Goal: Find specific page/section

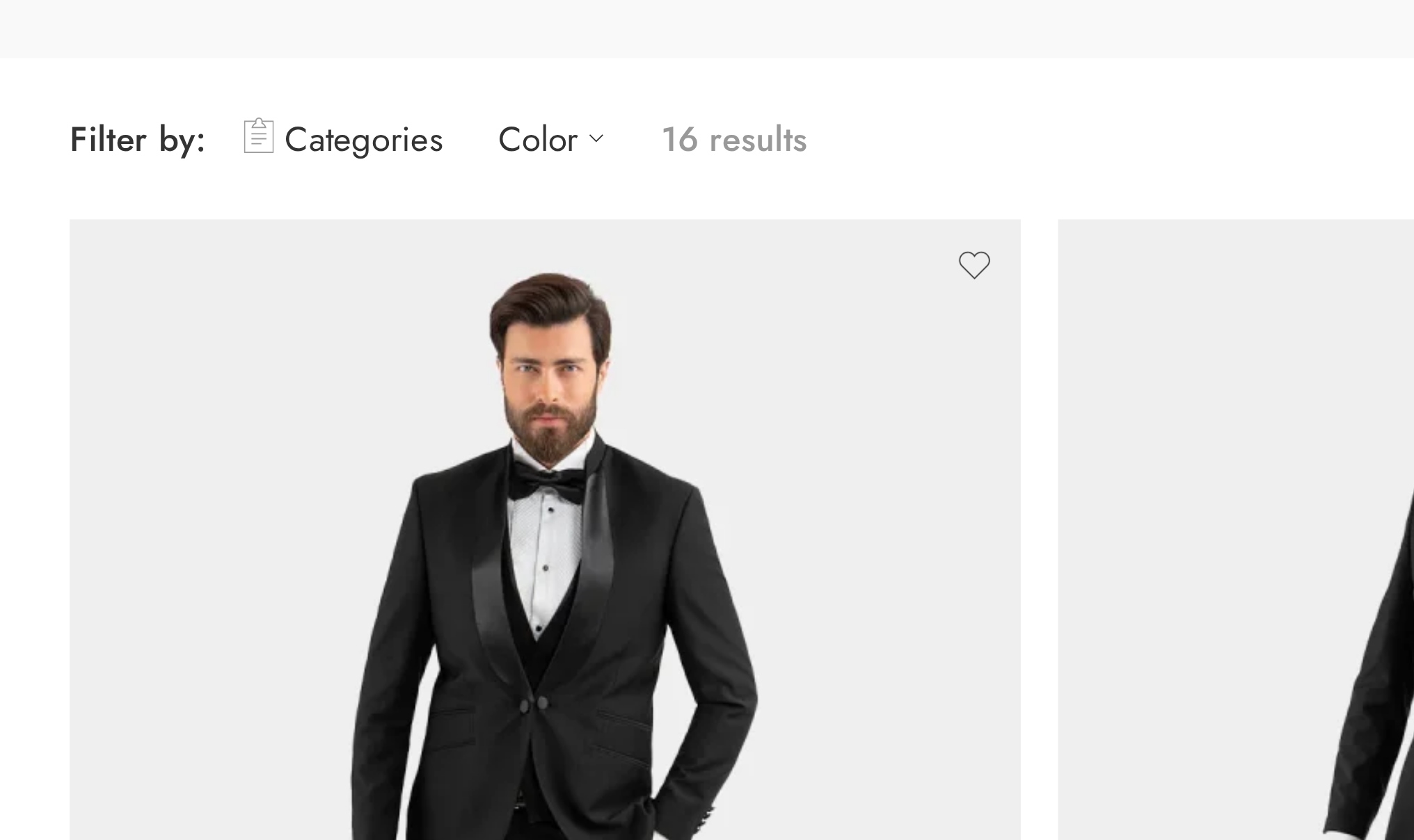
scroll to position [75, 0]
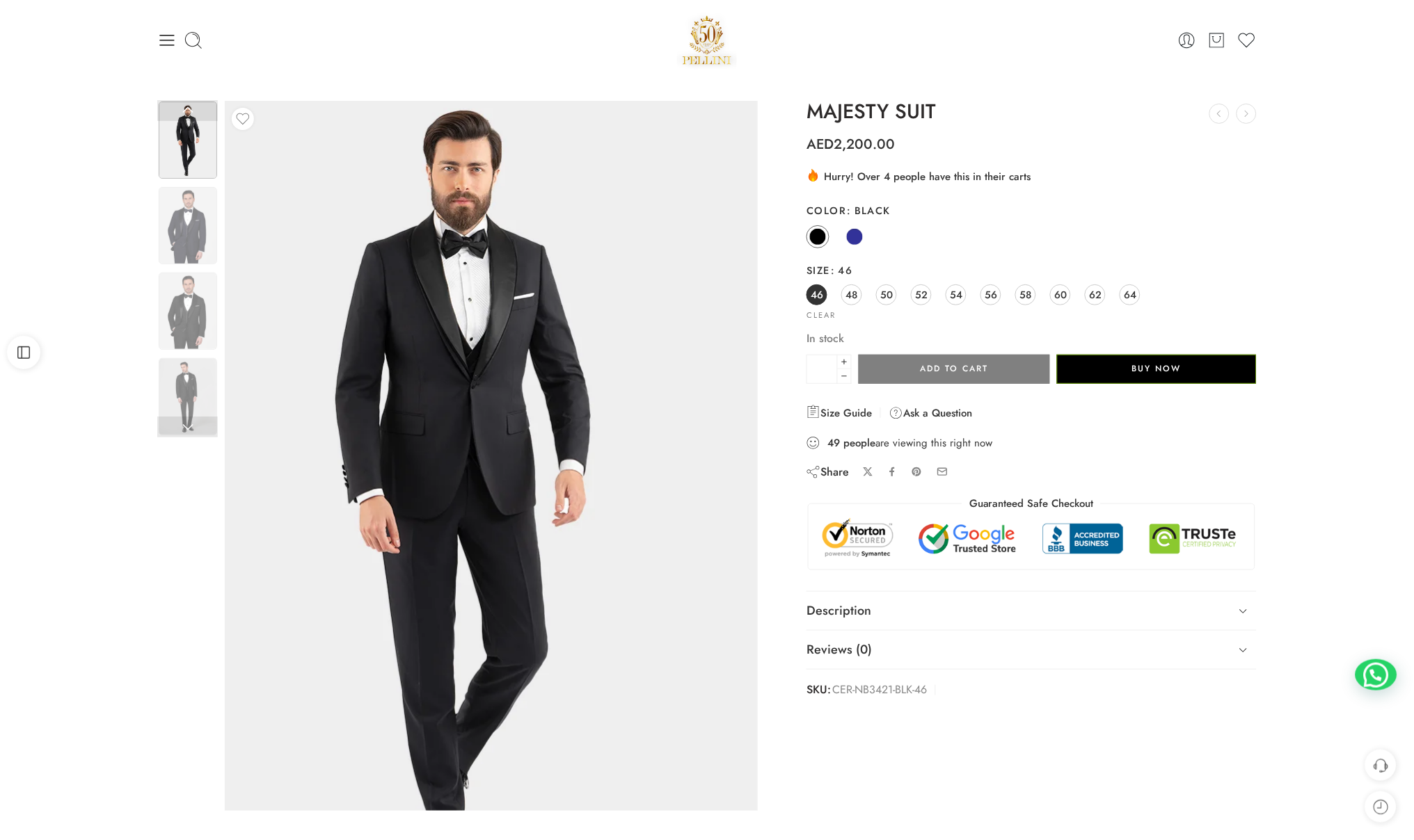
click at [654, 245] on img at bounding box center [463, 493] width 626 height 834
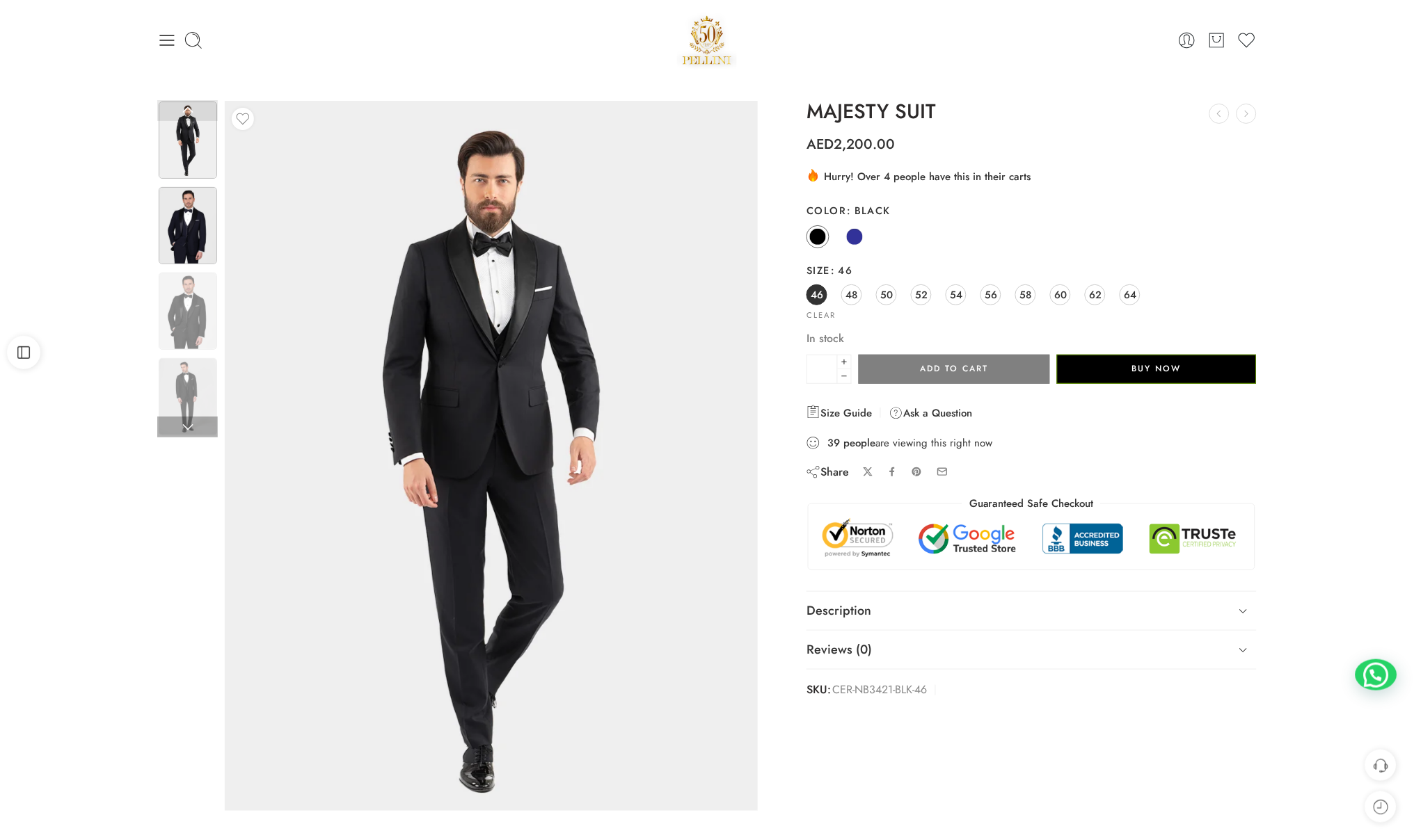
click at [199, 223] on img at bounding box center [187, 226] width 58 height 77
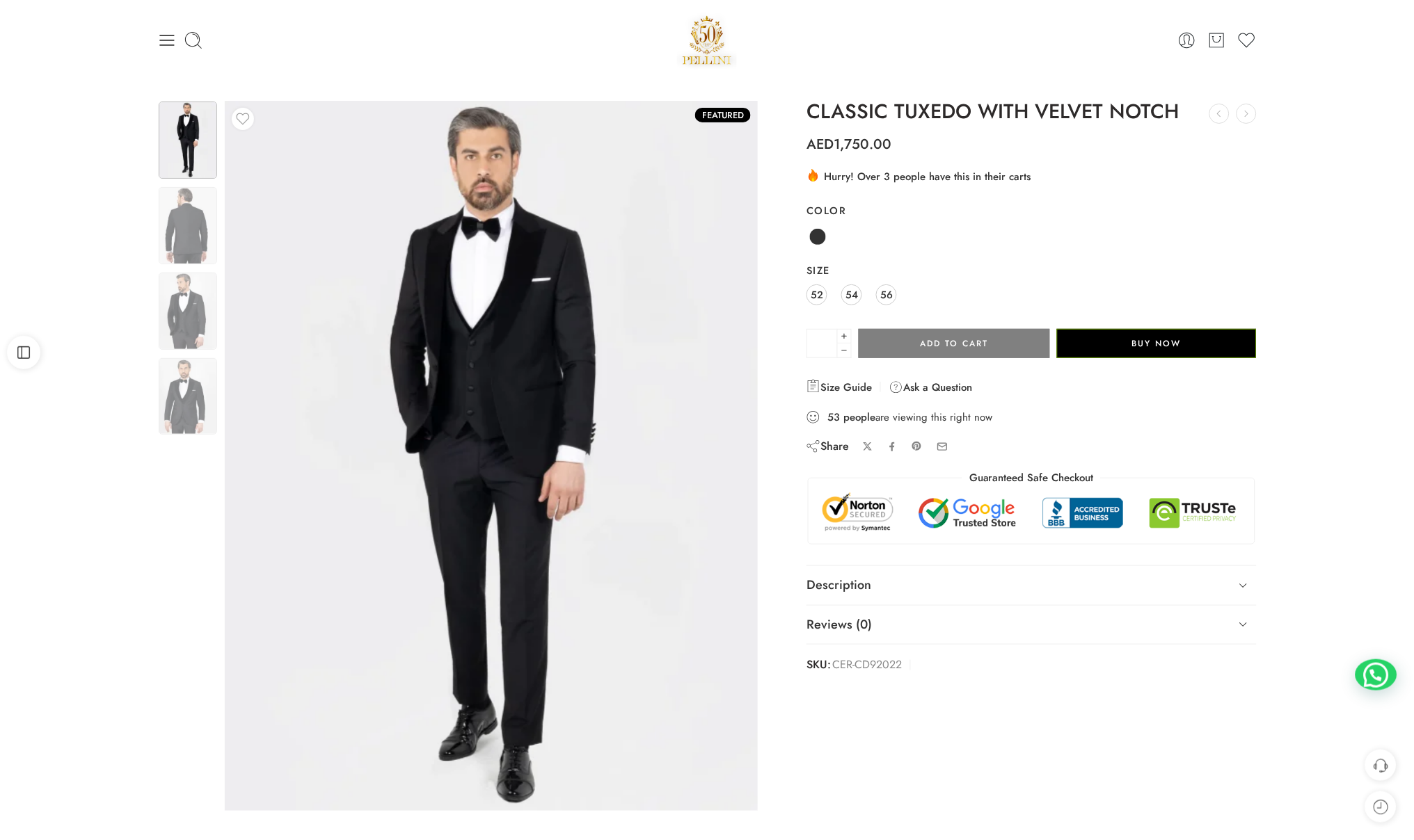
click at [525, 262] on img at bounding box center [492, 456] width 533 height 710
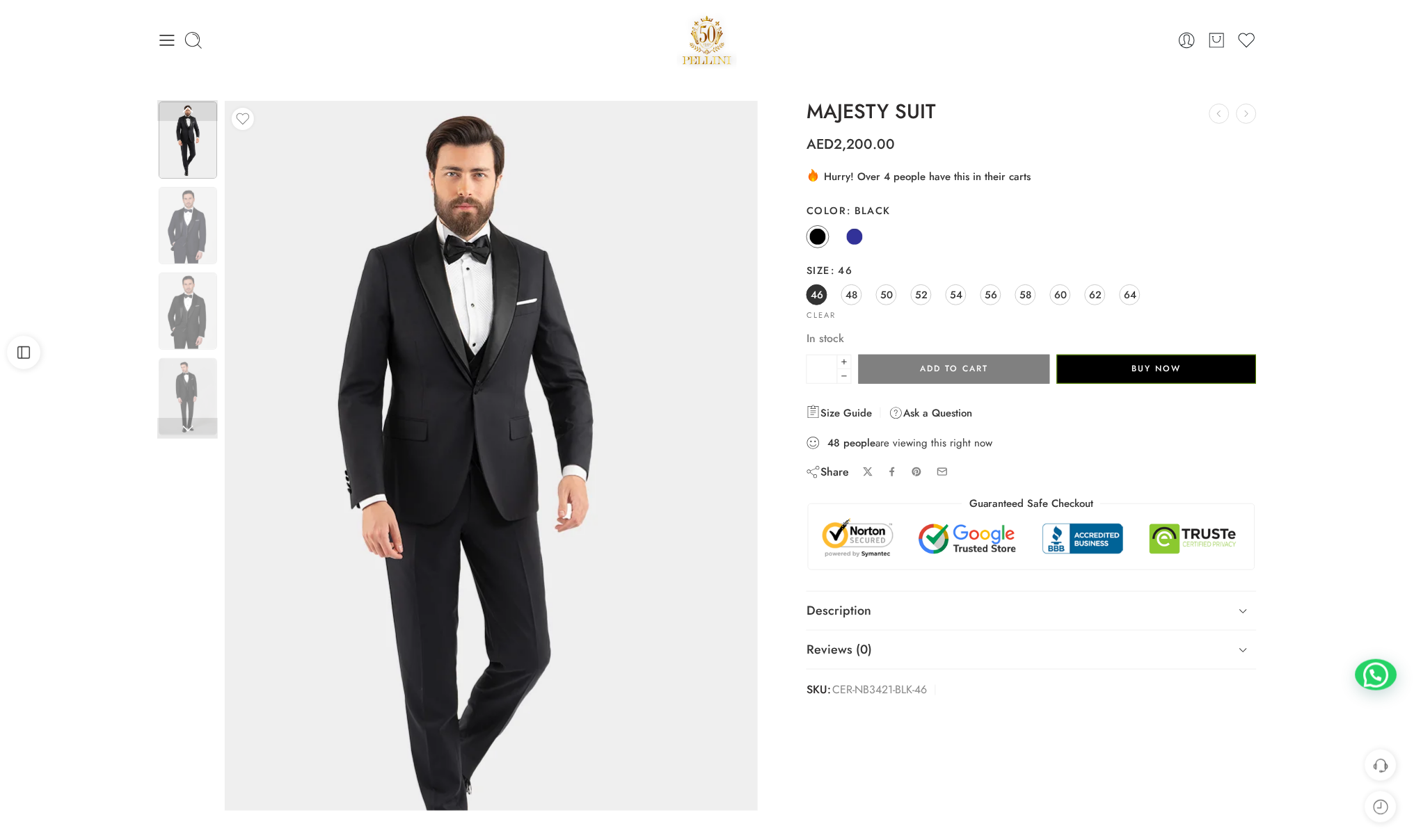
click at [639, 215] on img at bounding box center [465, 498] width 626 height 834
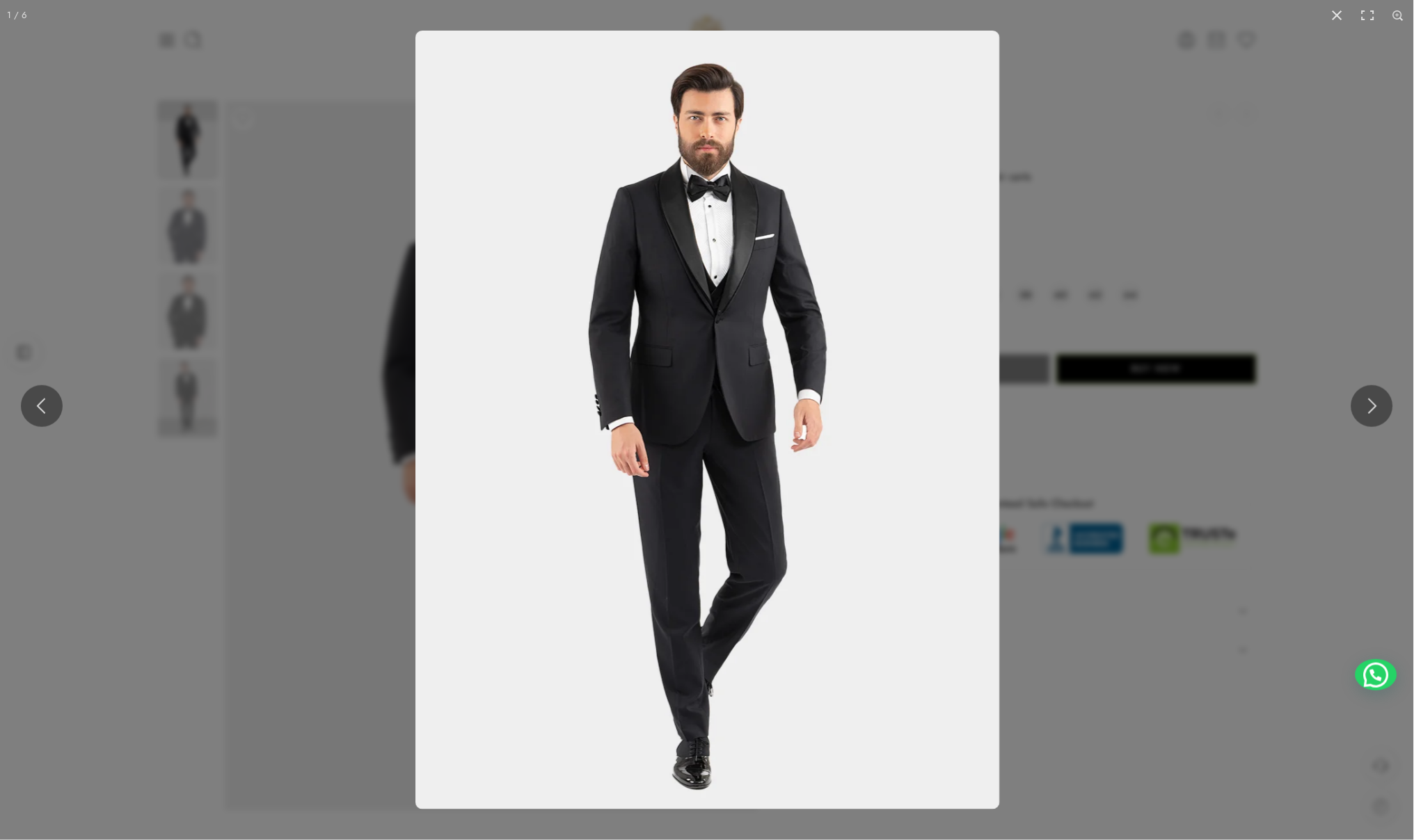
click at [718, 235] on img at bounding box center [707, 420] width 584 height 779
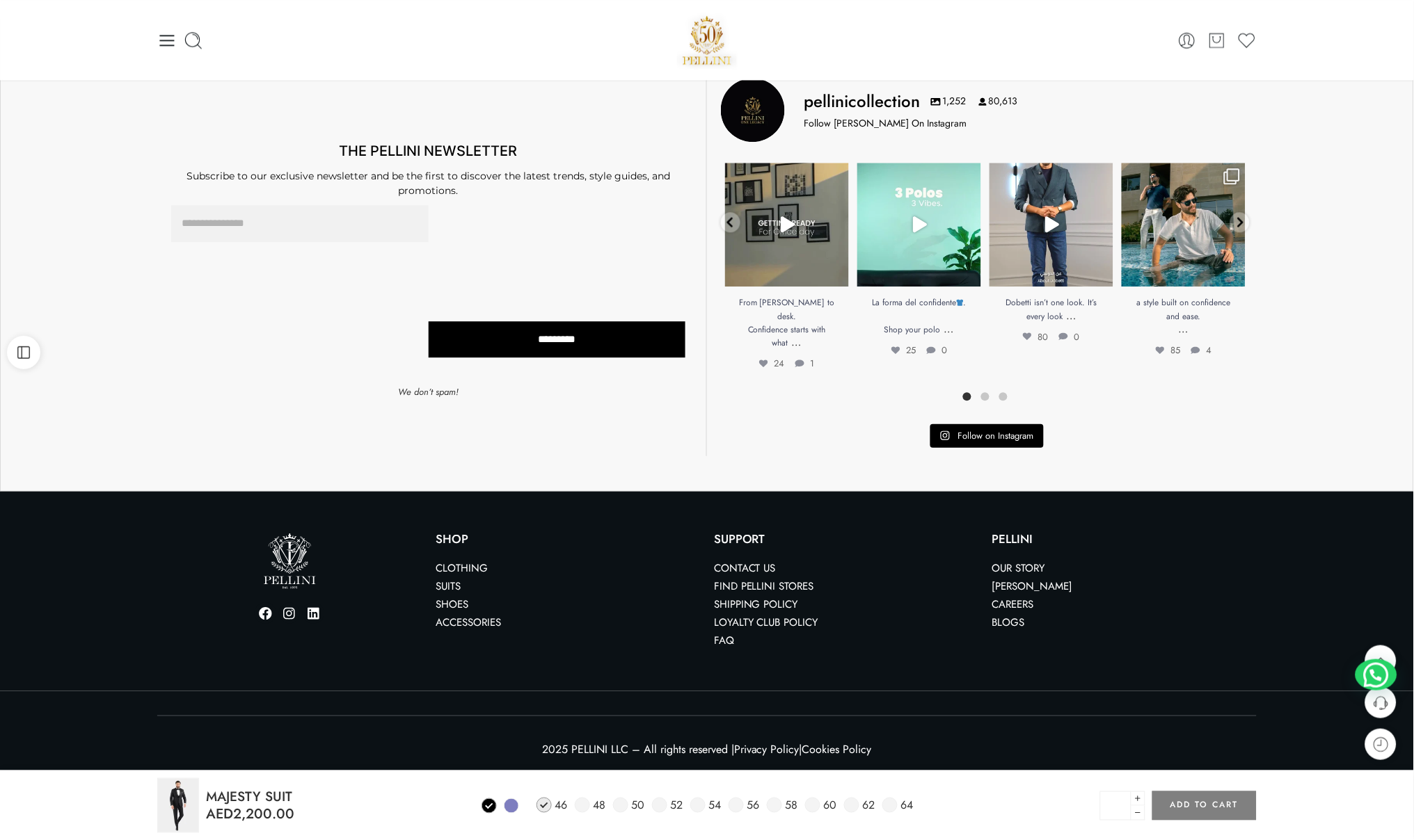
scroll to position [878, 0]
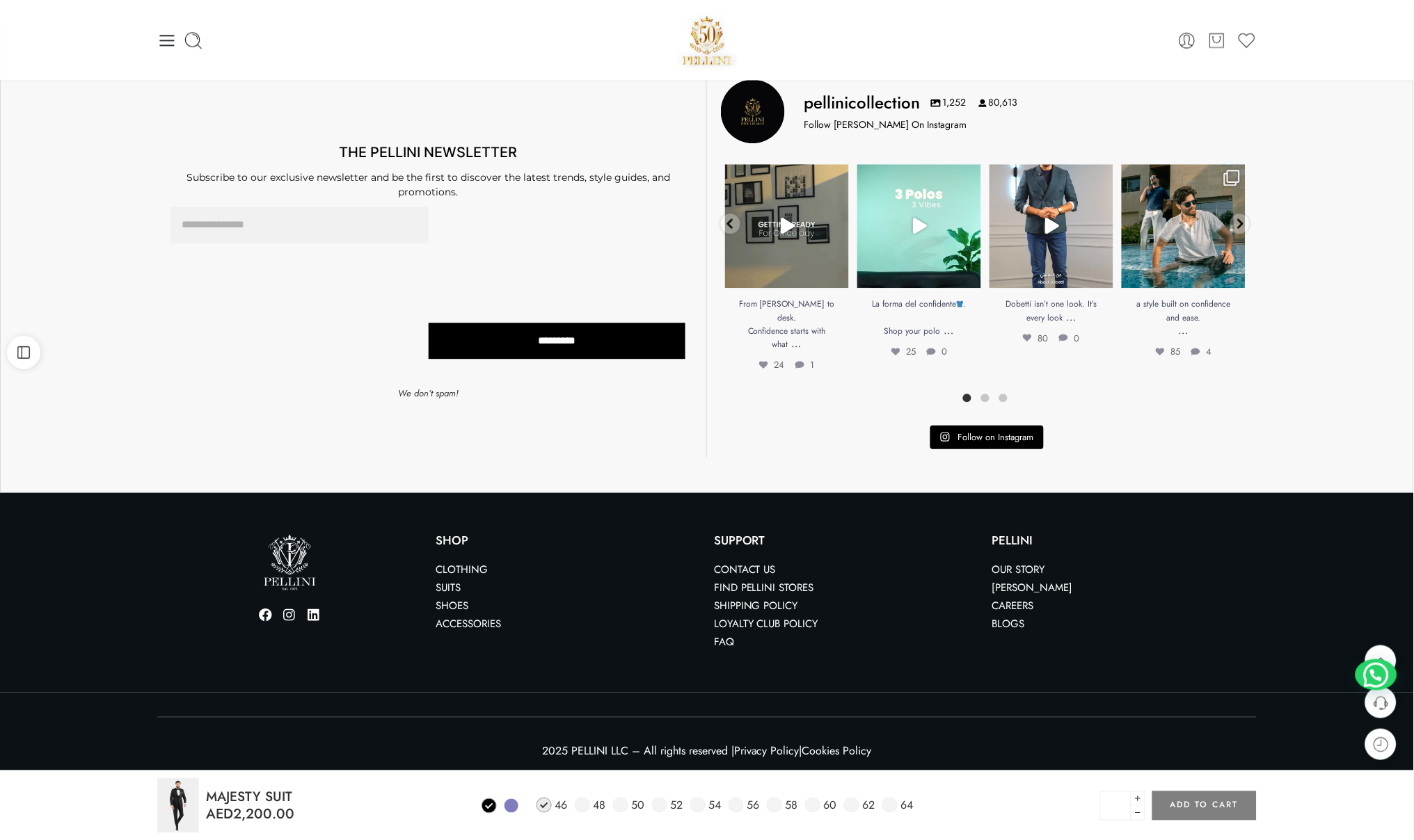
click at [765, 583] on link "Find Pellini Stores" at bounding box center [764, 588] width 100 height 15
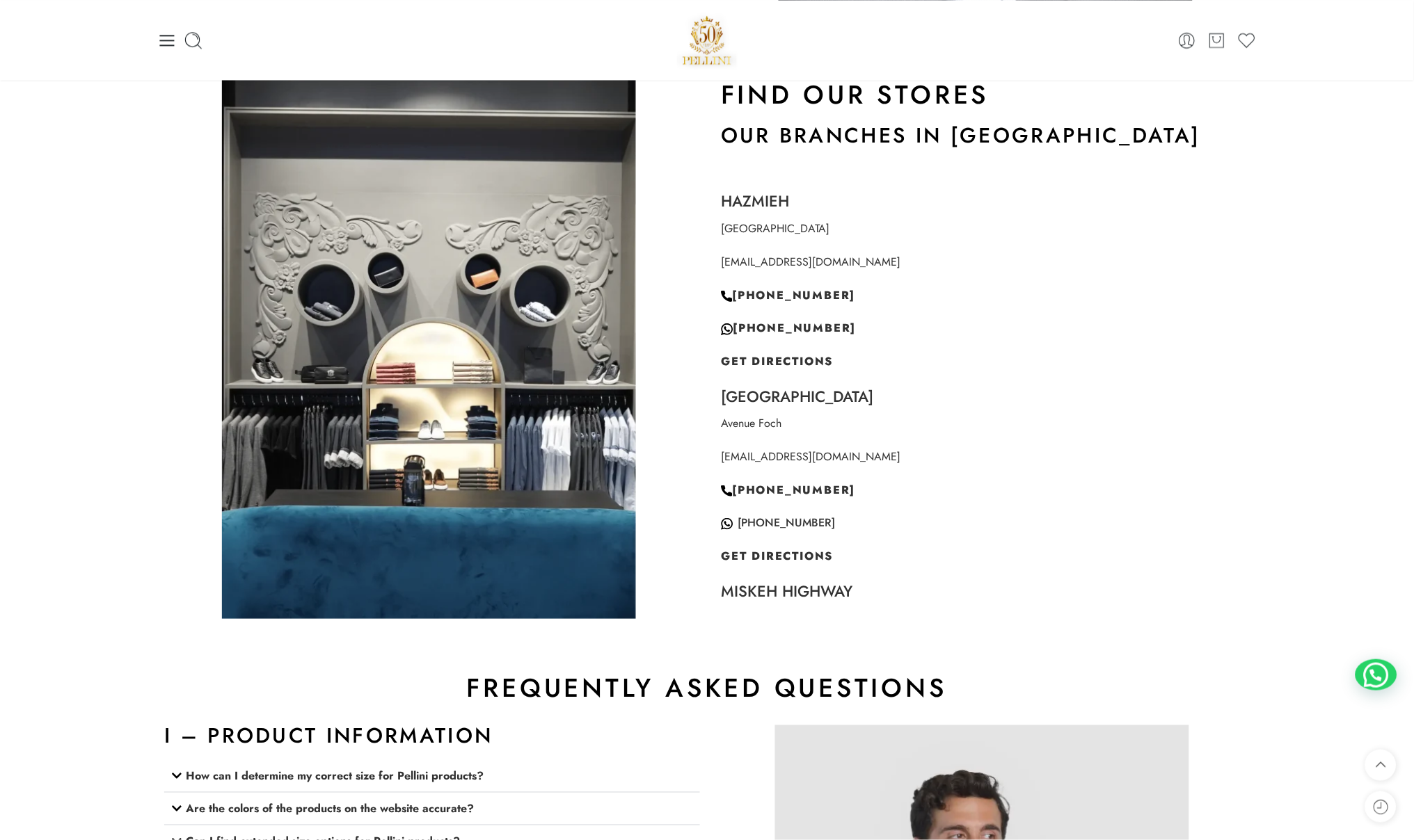
click at [1374, 247] on section "Find Our Stores Our Branches in [GEOGRAPHIC_DATA] [GEOGRAPHIC_DATA][EMAIL_ADDRE…" at bounding box center [707, 357] width 1414 height 587
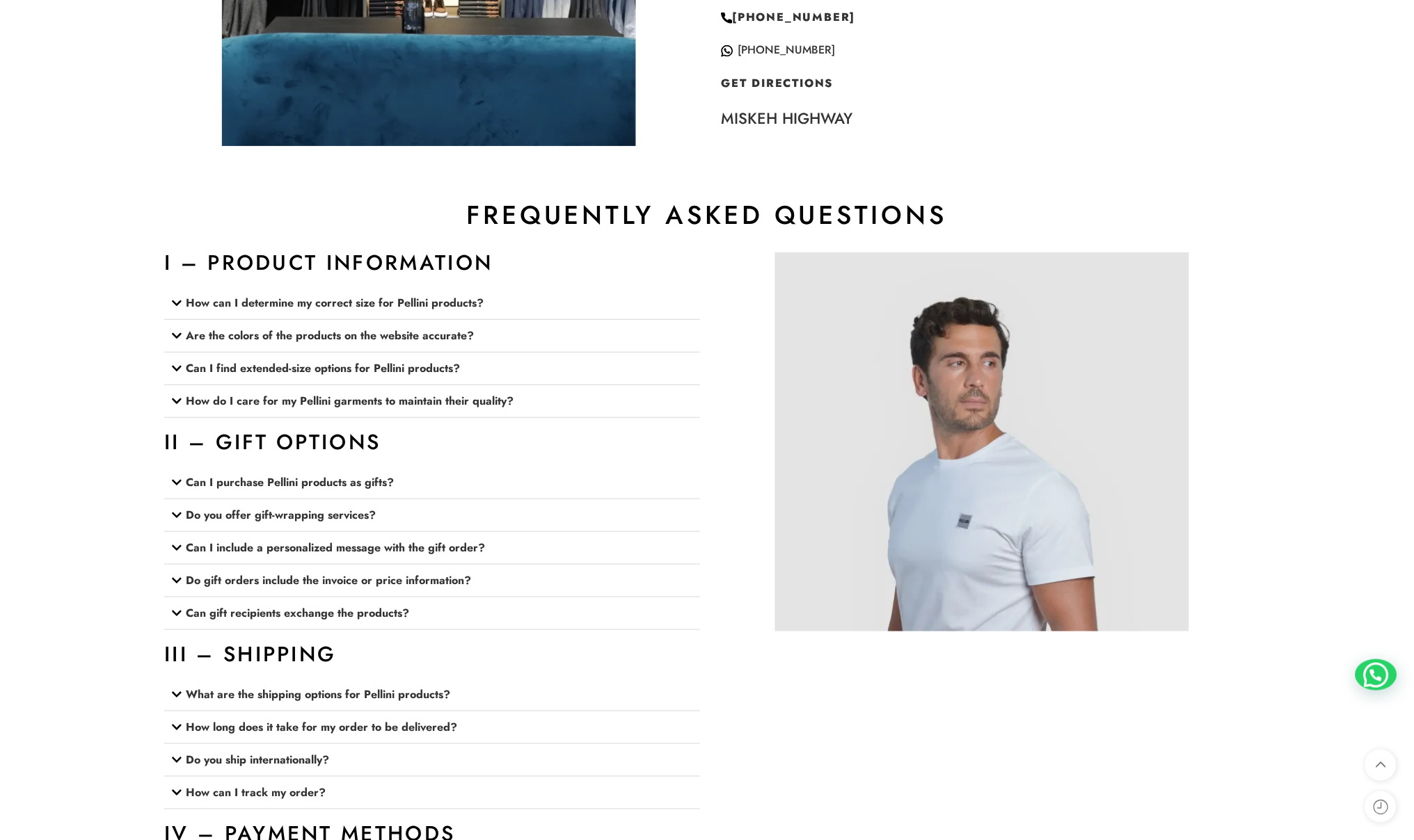
scroll to position [1584, 0]
